Goal: Transaction & Acquisition: Purchase product/service

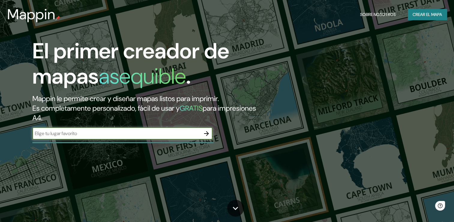
drag, startPoint x: 126, startPoint y: 133, endPoint x: 95, endPoint y: 38, distance: 100.0
click at [126, 133] on input "text" at bounding box center [116, 133] width 168 height 7
paste input "2 C. [PERSON_NAME][GEOGRAPHIC_DATA], [PERSON_NAME]"
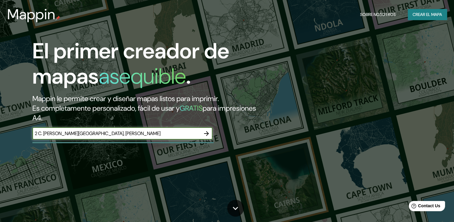
type input "2 C. [PERSON_NAME][GEOGRAPHIC_DATA], [PERSON_NAME]"
click at [208, 133] on icon "button" at bounding box center [206, 133] width 5 height 5
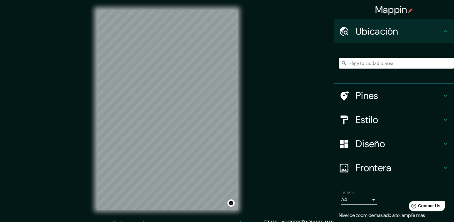
click at [371, 63] on input "Elige tu ciudad o área" at bounding box center [396, 63] width 115 height 11
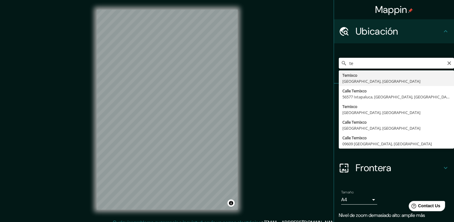
type input "t"
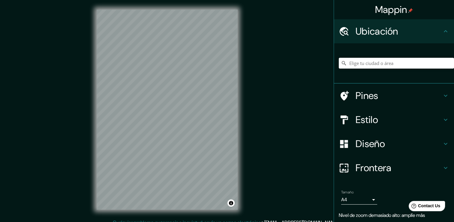
paste input "2 C. [PERSON_NAME][GEOGRAPHIC_DATA], [PERSON_NAME]"
type input "[STREET_ADDRESS][PERSON_NAME]"
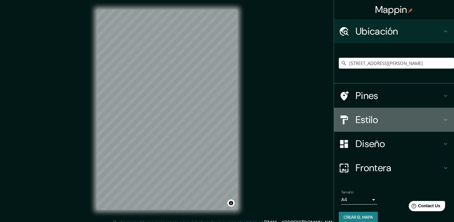
click at [393, 119] on h4 "Estilo" at bounding box center [399, 120] width 86 height 12
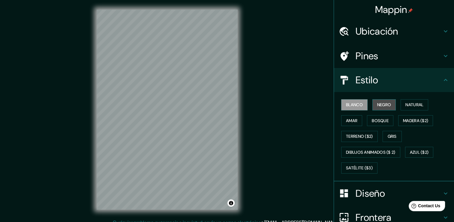
click at [382, 99] on button "Negro" at bounding box center [385, 104] width 24 height 11
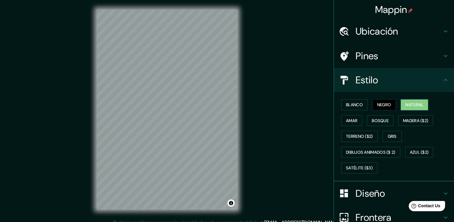
click at [406, 102] on font "Natural" at bounding box center [415, 105] width 18 height 8
click at [355, 117] on button "Amar" at bounding box center [351, 120] width 21 height 11
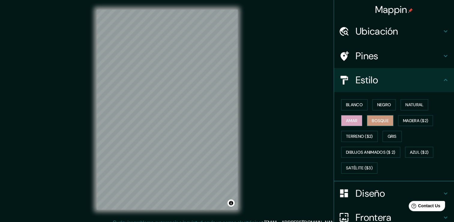
click at [375, 117] on font "Bosque" at bounding box center [380, 121] width 17 height 8
click at [406, 123] on font "Madera ($2)" at bounding box center [415, 121] width 25 height 8
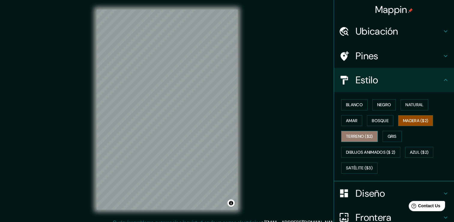
click at [351, 133] on font "Terreno ($2)" at bounding box center [359, 136] width 27 height 8
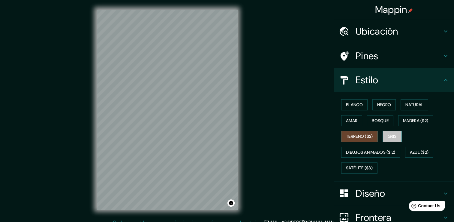
click at [395, 132] on button "Gris" at bounding box center [392, 136] width 19 height 11
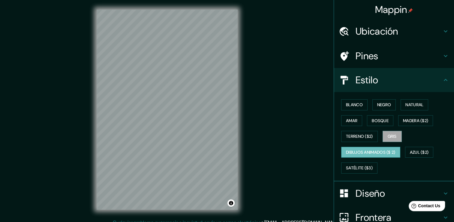
click at [350, 147] on button "Dibujos animados ($ 2)" at bounding box center [370, 152] width 59 height 11
click at [405, 142] on div "Blanco Negro Natural Amar Bosque Madera ($2) Terreno ($2) Gris Dibujos animados…" at bounding box center [396, 136] width 115 height 79
click at [417, 152] on font "Azul ($2)" at bounding box center [419, 152] width 19 height 8
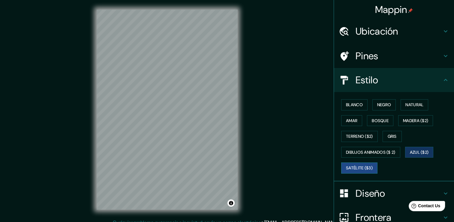
click at [365, 162] on button "Satélite ($3)" at bounding box center [359, 167] width 36 height 11
click at [372, 120] on font "Bosque" at bounding box center [380, 121] width 17 height 8
click at [363, 169] on font "Satélite ($3)" at bounding box center [359, 168] width 27 height 8
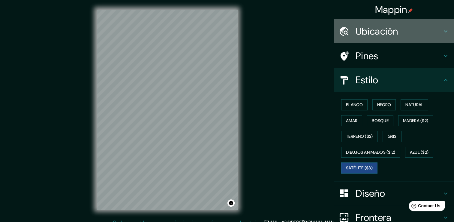
click at [411, 35] on h4 "Ubicación" at bounding box center [399, 31] width 86 height 12
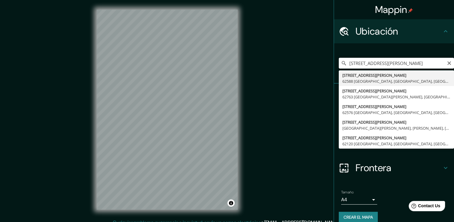
click at [376, 68] on input "[STREET_ADDRESS][PERSON_NAME]" at bounding box center [396, 63] width 115 height 11
click at [447, 62] on icon "Claro" at bounding box center [449, 63] width 5 height 5
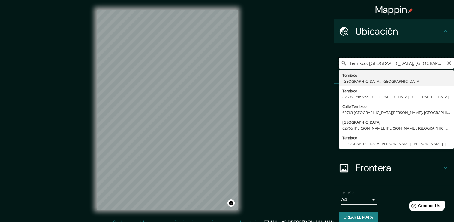
type input "Temixco, [GEOGRAPHIC_DATA], [GEOGRAPHIC_DATA]"
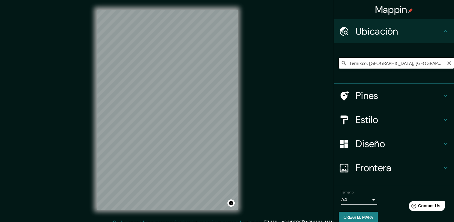
click at [364, 141] on h4 "Diseño" at bounding box center [399, 144] width 86 height 12
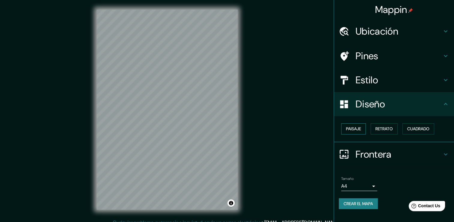
click at [364, 127] on button "Paisaje" at bounding box center [353, 128] width 25 height 11
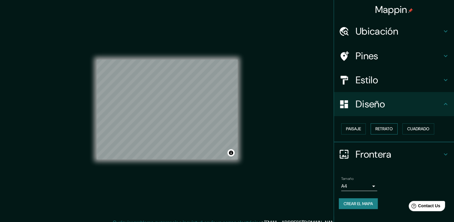
click at [382, 129] on font "Retrato" at bounding box center [384, 129] width 17 height 8
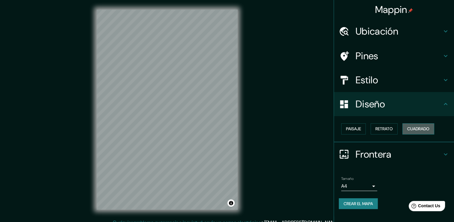
click at [427, 125] on font "Cuadrado" at bounding box center [418, 129] width 22 height 8
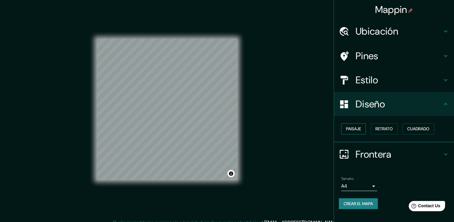
click at [361, 130] on font "Paisaje" at bounding box center [353, 129] width 15 height 8
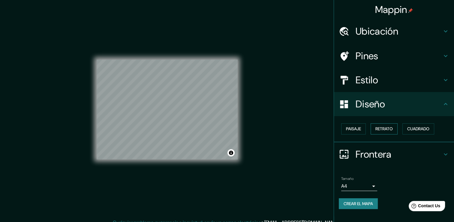
click at [389, 126] on font "Retrato" at bounding box center [384, 129] width 17 height 8
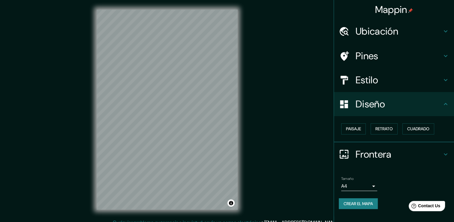
click at [418, 82] on h4 "Estilo" at bounding box center [399, 80] width 86 height 12
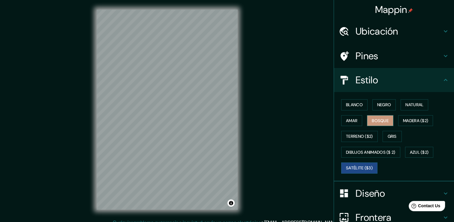
click at [382, 121] on font "Bosque" at bounding box center [380, 121] width 17 height 8
click at [368, 164] on font "Satélite ($3)" at bounding box center [359, 168] width 27 height 8
click at [378, 117] on font "Bosque" at bounding box center [380, 121] width 17 height 8
click at [368, 166] on font "Satélite ($3)" at bounding box center [359, 168] width 27 height 8
click at [384, 120] on font "Bosque" at bounding box center [380, 121] width 17 height 8
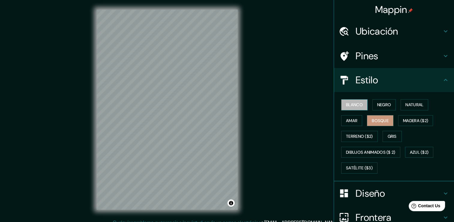
click at [362, 102] on button "Blanco" at bounding box center [354, 104] width 26 height 11
click at [368, 101] on div "Blanco Negro Natural Amar Bosque Madera ($2) Terreno ($2) Gris Dibujos animados…" at bounding box center [396, 136] width 115 height 79
click at [373, 105] on button "Negro" at bounding box center [385, 104] width 24 height 11
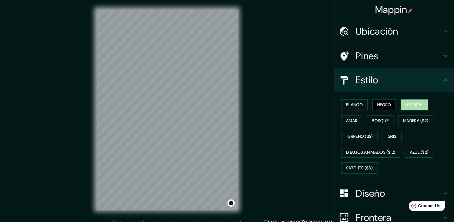
click at [401, 101] on button "Natural" at bounding box center [415, 104] width 28 height 11
click at [351, 120] on font "Amar" at bounding box center [351, 121] width 11 height 8
click at [363, 117] on div "Blanco Negro Natural Amar Bosque Madera ($2) Terreno ($2) Gris Dibujos animados…" at bounding box center [396, 136] width 115 height 79
click at [377, 105] on font "Negro" at bounding box center [384, 105] width 14 height 8
click at [395, 101] on div "Blanco Negro Natural Amar Bosque Madera ($2) Terreno ($2) Gris Dibujos animados…" at bounding box center [396, 136] width 115 height 79
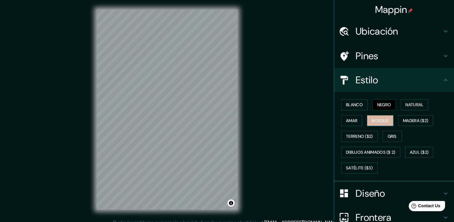
click at [379, 118] on font "Bosque" at bounding box center [380, 121] width 17 height 8
